Goal: Obtain resource: Download file/media

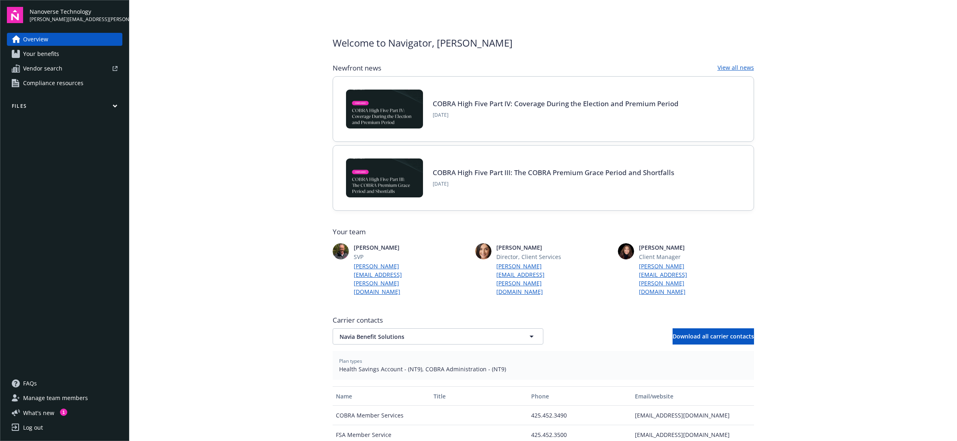
click at [842, 138] on main "Welcome to Navigator , [PERSON_NAME] Newfront news View all news COBRA High Fiv…" at bounding box center [543, 220] width 828 height 441
click at [28, 412] on span "What ' s new" at bounding box center [38, 412] width 31 height 9
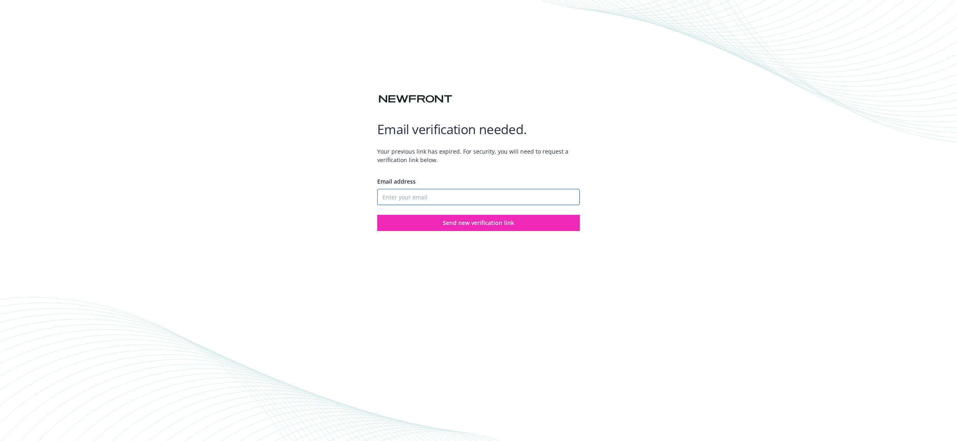
click at [406, 198] on input "Email address" at bounding box center [478, 197] width 203 height 16
type input "[PERSON_NAME][EMAIL_ADDRESS][PERSON_NAME][DOMAIN_NAME]"
click at [463, 220] on span "Send new verification link" at bounding box center [478, 223] width 71 height 8
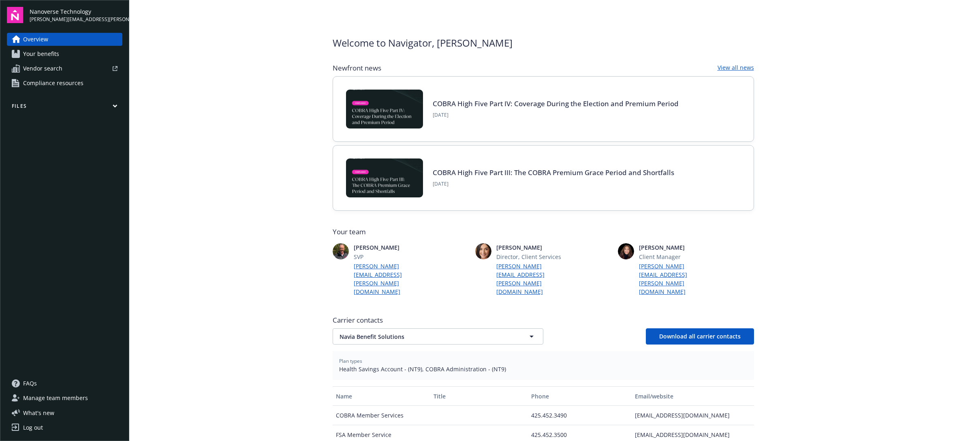
click at [36, 52] on span "Your benefits" at bounding box center [41, 53] width 36 height 13
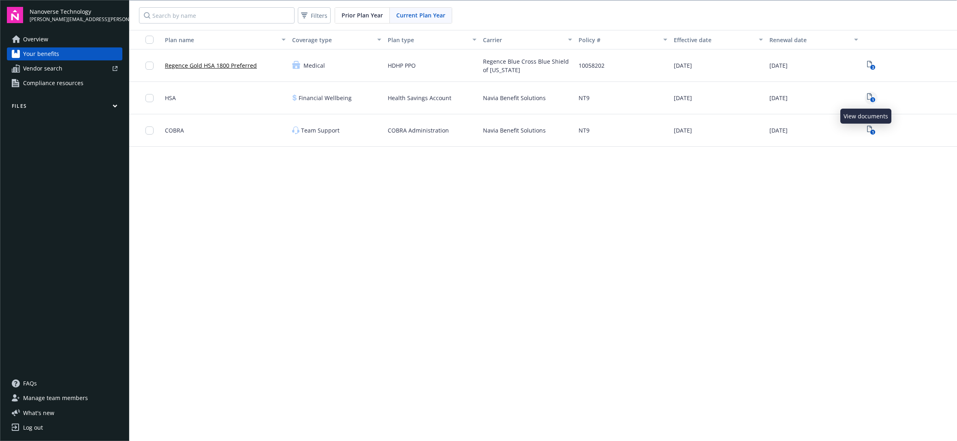
click at [867, 97] on icon "1" at bounding box center [871, 97] width 9 height 9
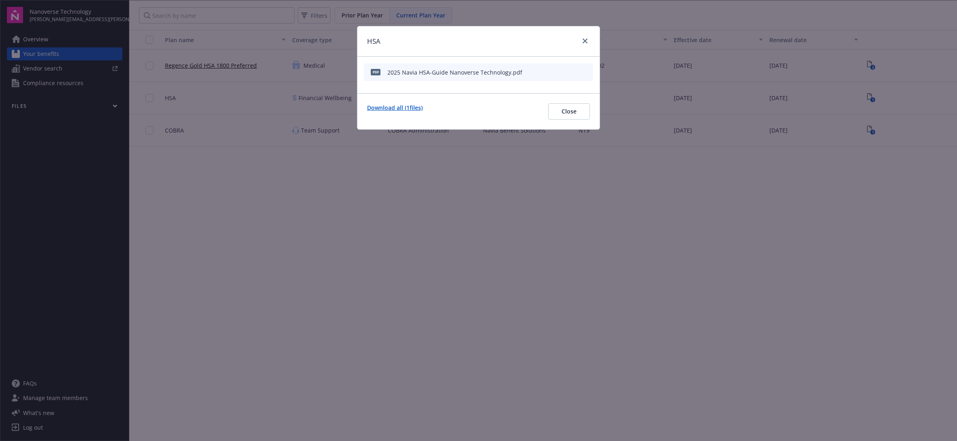
click at [405, 107] on link "Download all ( 1 files)" at bounding box center [395, 111] width 56 height 16
click at [584, 38] on link "close" at bounding box center [585, 41] width 10 height 10
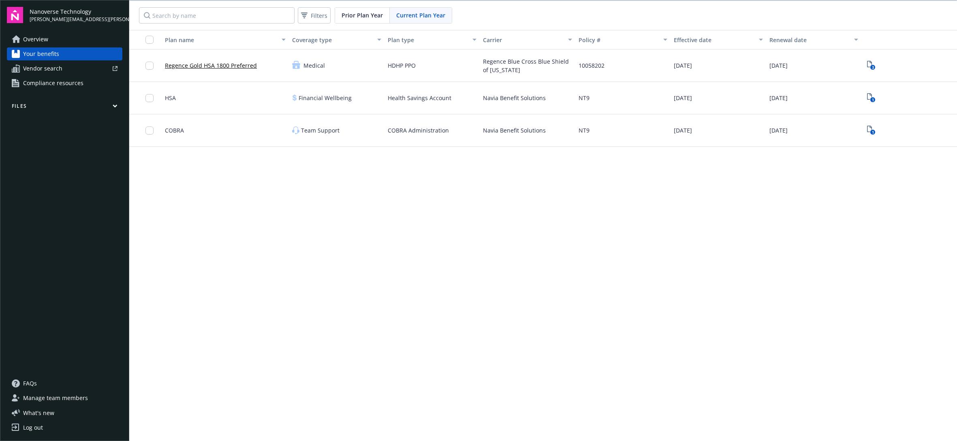
click at [41, 38] on span "Overview" at bounding box center [35, 39] width 25 height 13
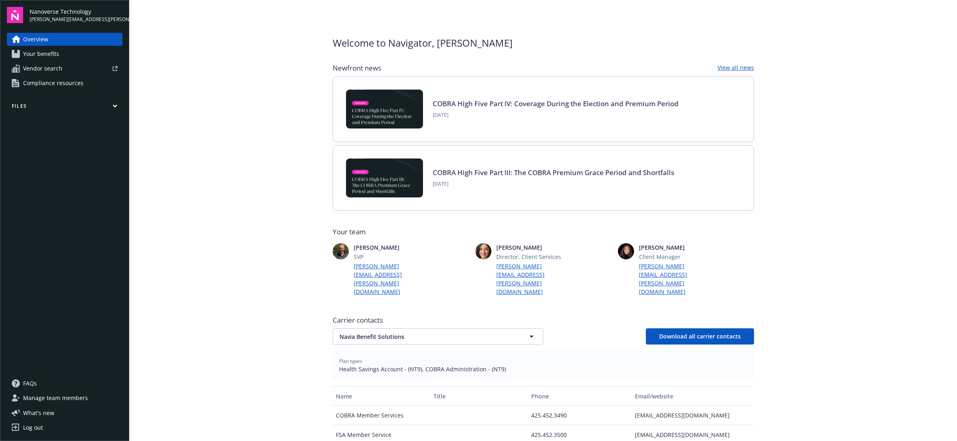
click at [18, 105] on button "Files" at bounding box center [64, 108] width 115 height 10
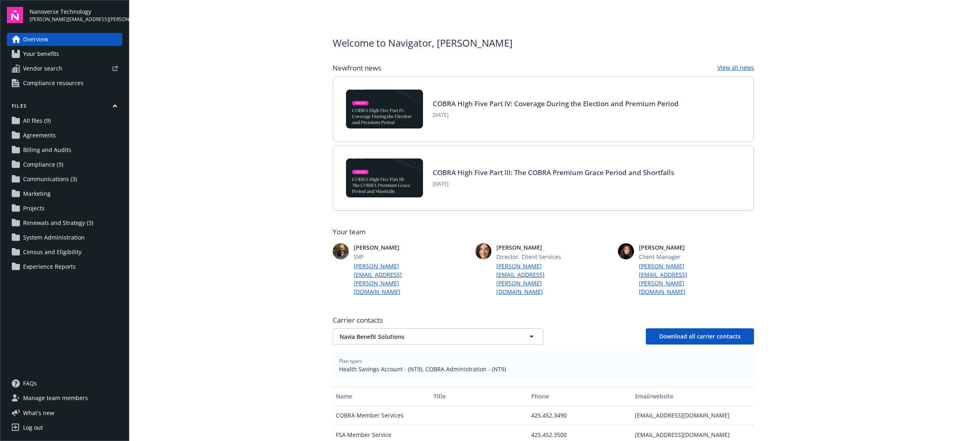
click at [47, 10] on span "Nanoverse Technology" at bounding box center [76, 11] width 93 height 9
click at [30, 38] on span "Overview" at bounding box center [35, 39] width 25 height 13
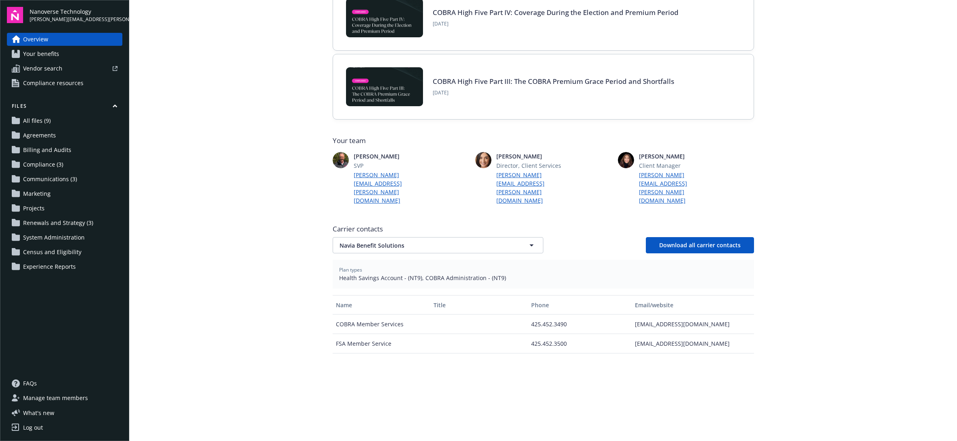
scroll to position [220, 0]
